Goal: Information Seeking & Learning: Learn about a topic

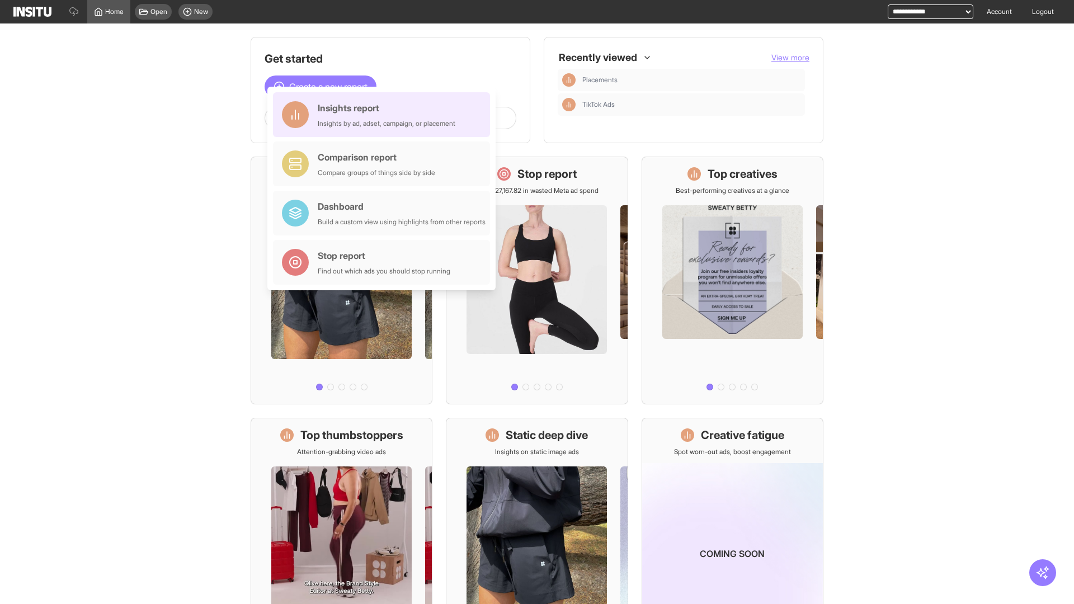
click at [384, 115] on div "Insights report Insights by ad, adset, campaign, or placement" at bounding box center [387, 114] width 138 height 27
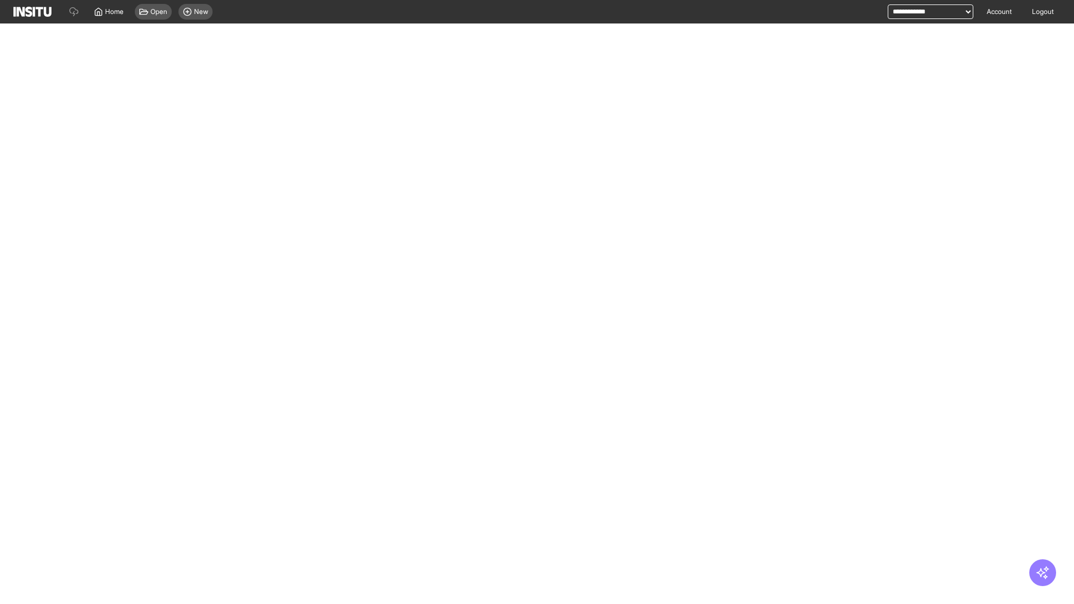
select select "**"
